Goal: Find specific page/section: Find specific page/section

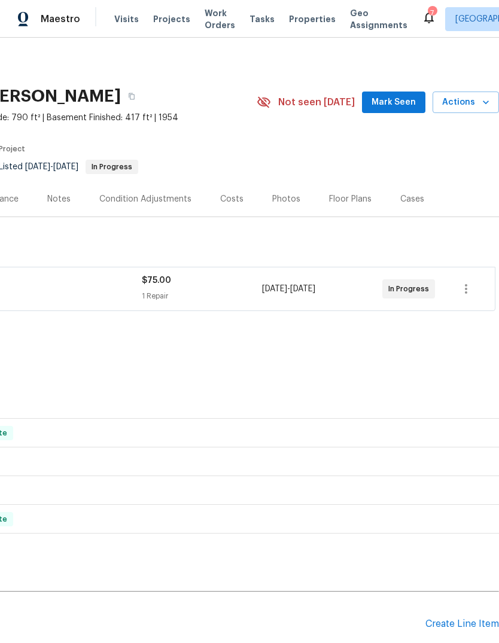
scroll to position [-1, 183]
click at [407, 100] on span "Mark Seen" at bounding box center [393, 102] width 44 height 15
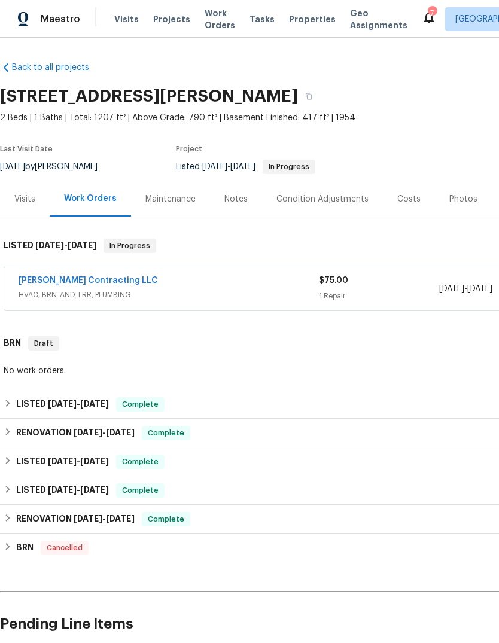
scroll to position [0, 0]
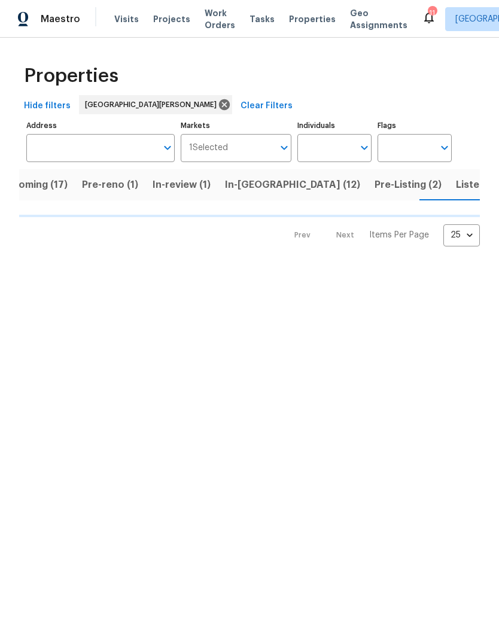
scroll to position [0, 29]
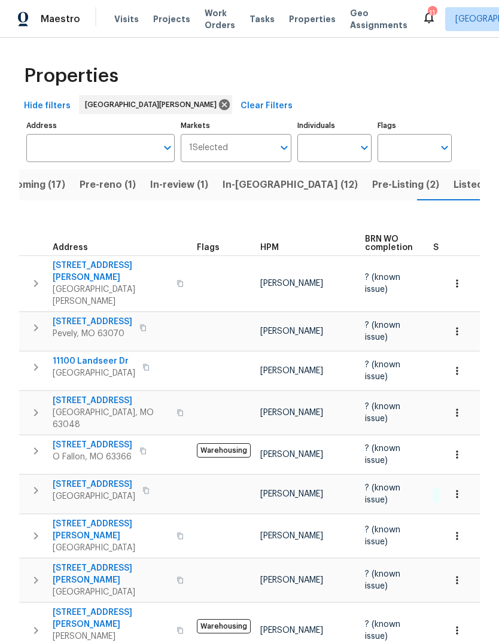
click at [269, 243] on span "HPM" at bounding box center [269, 247] width 19 height 8
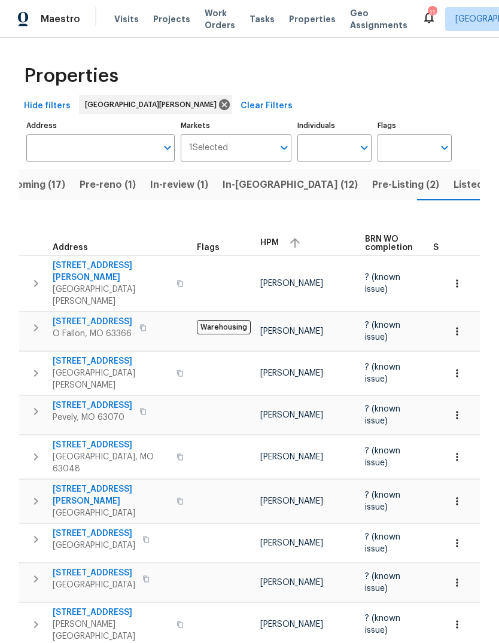
click at [275, 239] on span "HPM" at bounding box center [269, 243] width 19 height 8
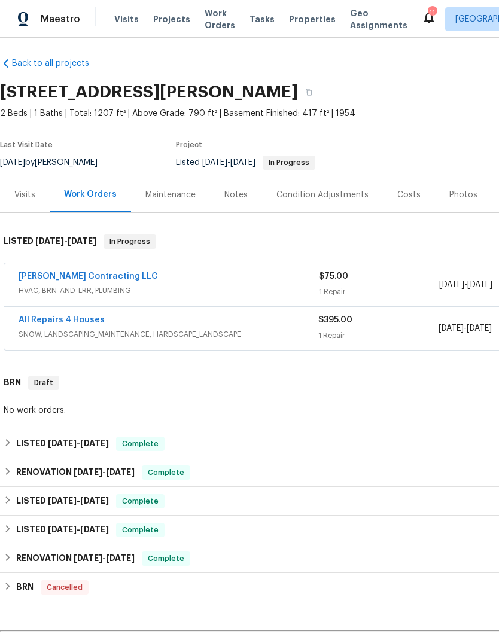
scroll to position [4, 0]
click at [94, 319] on link "All Repairs 4 Houses" at bounding box center [62, 320] width 86 height 8
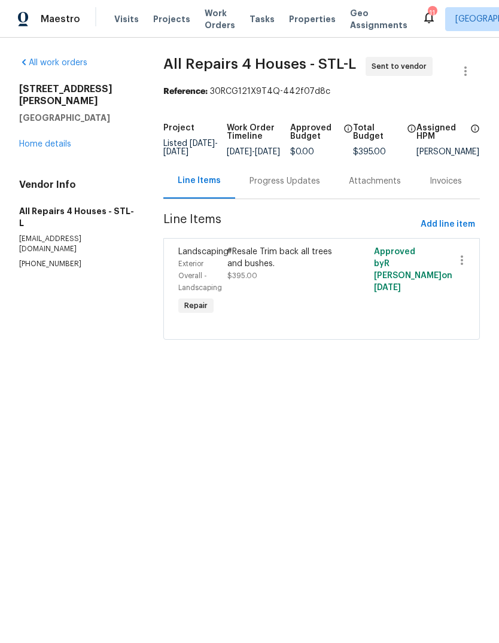
click at [40, 140] on link "Home details" at bounding box center [45, 144] width 52 height 8
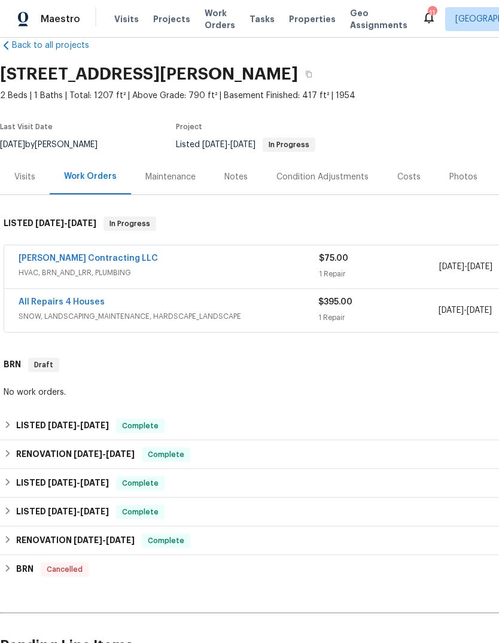
scroll to position [23, 0]
